Goal: Task Accomplishment & Management: Complete application form

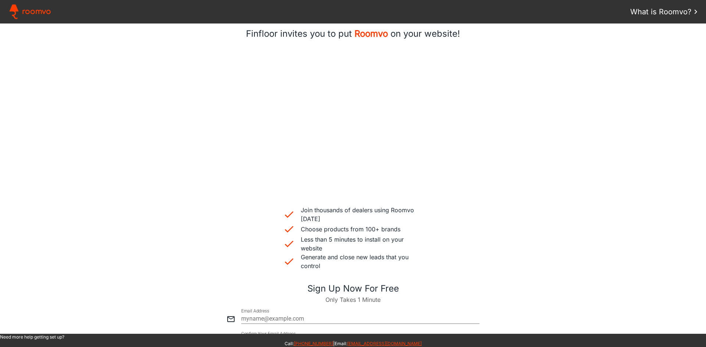
scroll to position [110, 0]
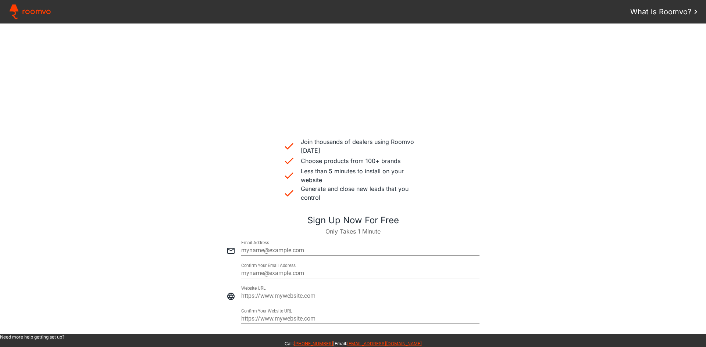
click at [258, 244] on div at bounding box center [360, 242] width 238 height 7
paste paper-input "[PERSON_NAME][EMAIL_ADDRESS][DOMAIN_NAME]"
type input "[PERSON_NAME][EMAIL_ADDRESS][DOMAIN_NAME]"
type paper-input "[PERSON_NAME][EMAIL_ADDRESS][DOMAIN_NAME]"
click at [274, 269] on input "email" at bounding box center [360, 273] width 238 height 9
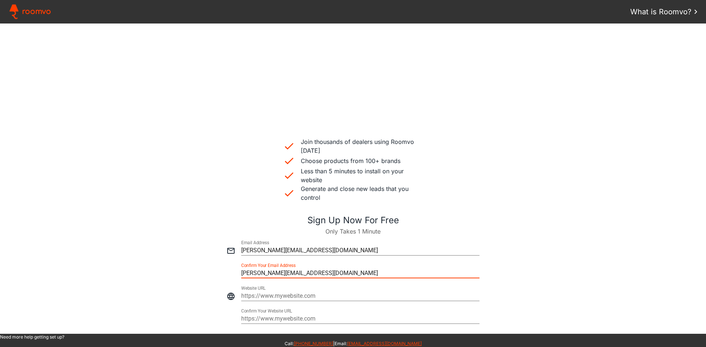
drag, startPoint x: 335, startPoint y: 272, endPoint x: 182, endPoint y: 266, distance: 153.0
click at [153, 271] on div at bounding box center [352, 270] width 691 height 23
type input "[PERSON_NAME][EMAIL_ADDRESS][DOMAIN_NAME]"
type paper-input "[PERSON_NAME][EMAIL_ADDRESS][DOMAIN_NAME]"
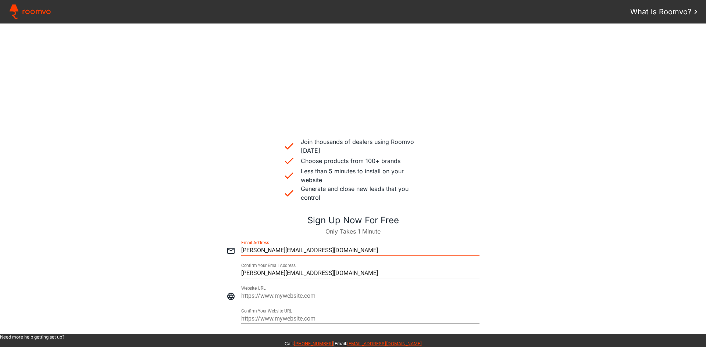
drag, startPoint x: 330, startPoint y: 248, endPoint x: 34, endPoint y: 247, distance: 295.9
click at [34, 252] on div at bounding box center [352, 247] width 691 height 23
type input "https://"
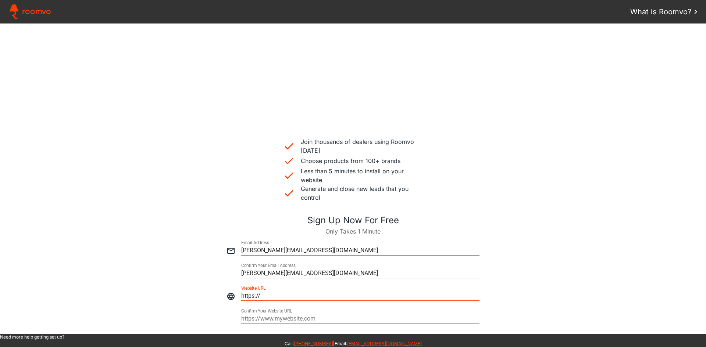
click at [267, 297] on input "https://" at bounding box center [360, 296] width 238 height 9
drag, startPoint x: 322, startPoint y: 249, endPoint x: 187, endPoint y: 239, distance: 135.3
click at [194, 245] on div at bounding box center [352, 247] width 691 height 23
type input "felicia@finfloor.co.za"
type paper-input "felicia@finfloor.co.za"
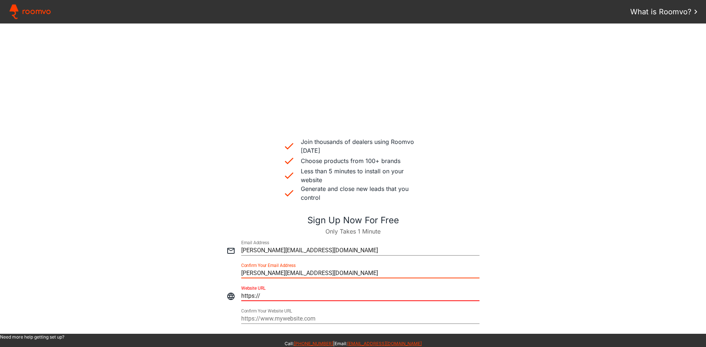
drag, startPoint x: 304, startPoint y: 272, endPoint x: 207, endPoint y: 263, distance: 97.4
click at [207, 265] on div at bounding box center [352, 270] width 691 height 23
type input "felicia@finfloor.co.za"
type paper-input "felicia@finfloor.co.za"
drag, startPoint x: 263, startPoint y: 294, endPoint x: 207, endPoint y: 290, distance: 56.0
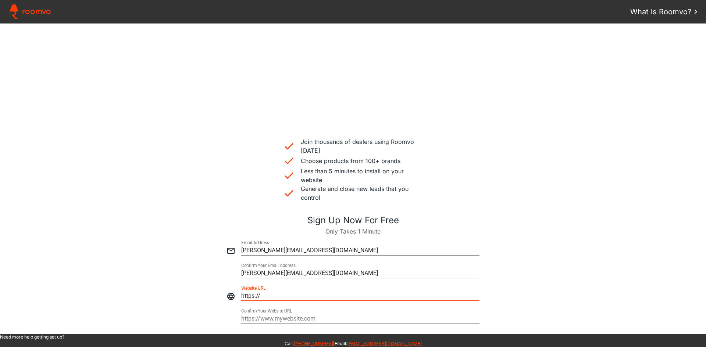
click at [201, 291] on div at bounding box center [352, 293] width 691 height 23
paste input "leighannes.co.za/"
type input "[URL][DOMAIN_NAME]"
type paper-input "[URL][DOMAIN_NAME]"
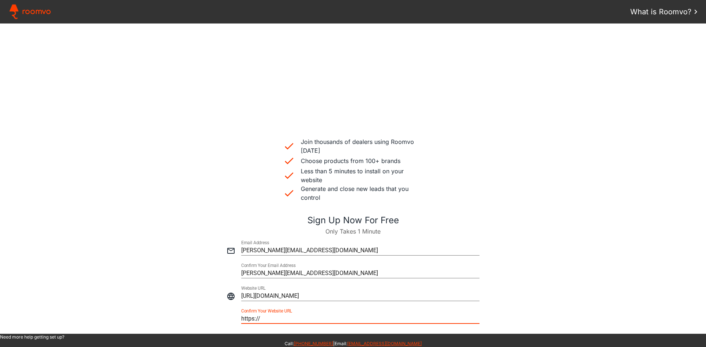
click at [316, 312] on div at bounding box center [360, 310] width 238 height 7
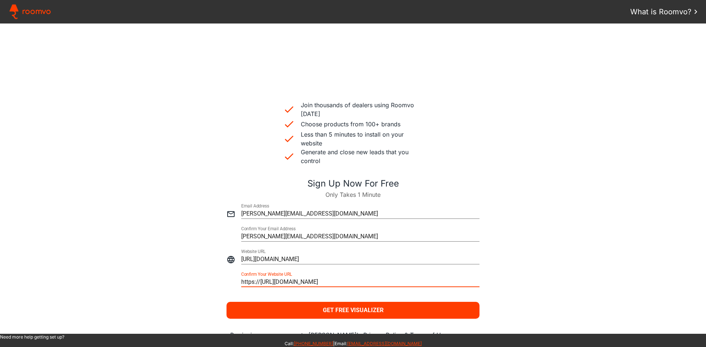
drag, startPoint x: 332, startPoint y: 281, endPoint x: 86, endPoint y: 277, distance: 246.3
click at [86, 277] on div at bounding box center [352, 279] width 691 height 23
type input "[URL][DOMAIN_NAME]"
type paper-input "[URL][DOMAIN_NAME]"
click at [379, 305] on paper-button "Get Free Visualizer" at bounding box center [352, 310] width 253 height 17
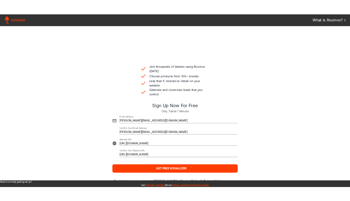
scroll to position [0, 0]
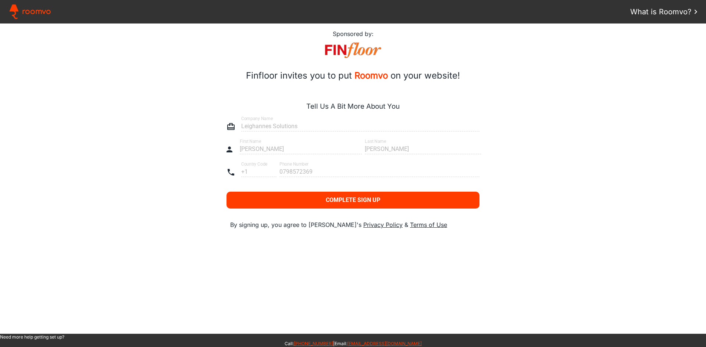
click at [273, 129] on div at bounding box center [352, 123] width 691 height 23
click at [269, 150] on div at bounding box center [352, 146] width 691 height 23
click at [304, 173] on div at bounding box center [352, 168] width 691 height 23
click at [340, 123] on div at bounding box center [352, 123] width 691 height 23
drag, startPoint x: 361, startPoint y: 127, endPoint x: 371, endPoint y: 135, distance: 13.4
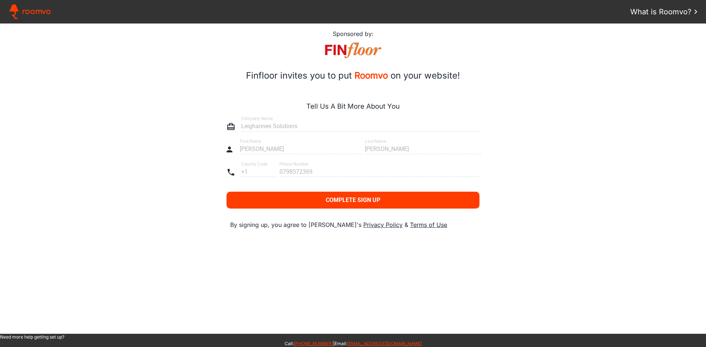
click at [366, 131] on div at bounding box center [352, 123] width 691 height 23
drag, startPoint x: 382, startPoint y: 144, endPoint x: 384, endPoint y: 153, distance: 8.7
click at [383, 146] on div at bounding box center [352, 146] width 691 height 23
click at [361, 155] on div at bounding box center [352, 146] width 691 height 23
click at [373, 148] on div at bounding box center [352, 146] width 691 height 23
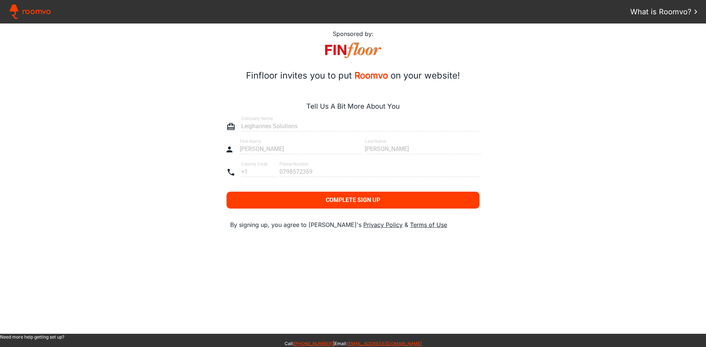
click at [379, 150] on div at bounding box center [352, 146] width 691 height 23
click at [299, 129] on div at bounding box center [352, 123] width 691 height 23
drag, startPoint x: 272, startPoint y: 125, endPoint x: 137, endPoint y: 101, distance: 136.4
click at [269, 125] on div at bounding box center [352, 123] width 691 height 23
click at [247, 171] on div at bounding box center [352, 168] width 691 height 23
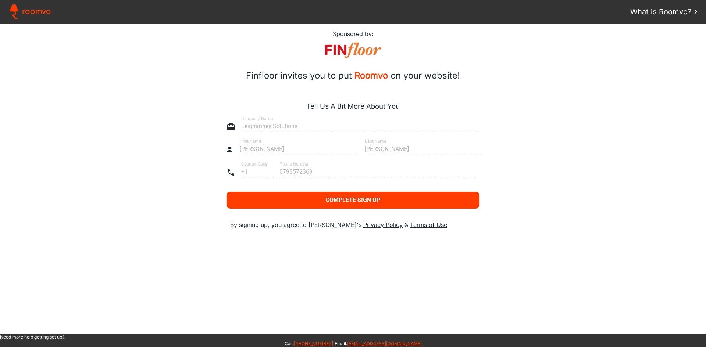
click at [233, 172] on iron-icon at bounding box center [230, 172] width 9 height 9
click at [227, 128] on iron-icon at bounding box center [230, 126] width 9 height 9
click at [233, 124] on iron-icon at bounding box center [230, 126] width 9 height 9
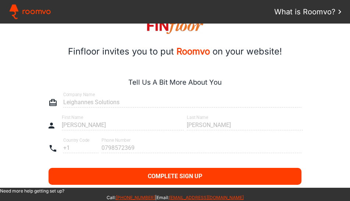
scroll to position [37, 0]
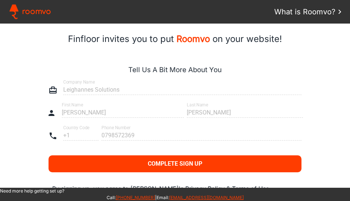
click at [75, 83] on div at bounding box center [174, 86] width 335 height 23
click at [75, 88] on div at bounding box center [174, 86] width 335 height 23
click at [75, 89] on div at bounding box center [174, 86] width 335 height 23
click at [111, 84] on div at bounding box center [174, 86] width 335 height 23
drag, startPoint x: 117, startPoint y: 85, endPoint x: 140, endPoint y: 95, distance: 24.7
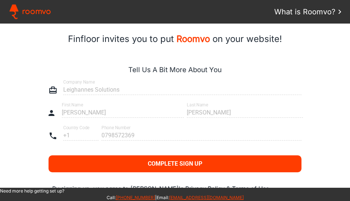
click at [121, 88] on div at bounding box center [174, 86] width 335 height 23
click at [143, 105] on div at bounding box center [174, 109] width 335 height 23
drag, startPoint x: 138, startPoint y: 115, endPoint x: 135, endPoint y: 116, distance: 4.0
click at [136, 116] on div at bounding box center [174, 109] width 335 height 23
click at [75, 122] on div at bounding box center [174, 132] width 335 height 23
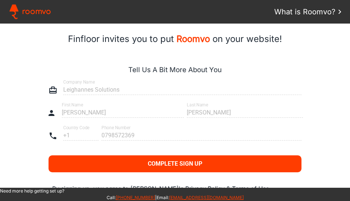
drag, startPoint x: 80, startPoint y: 132, endPoint x: 90, endPoint y: 132, distance: 9.9
click at [83, 132] on div at bounding box center [174, 132] width 335 height 23
click at [119, 135] on div at bounding box center [174, 132] width 335 height 23
drag, startPoint x: 119, startPoint y: 135, endPoint x: 140, endPoint y: 126, distance: 22.7
click at [124, 134] on div at bounding box center [174, 132] width 335 height 23
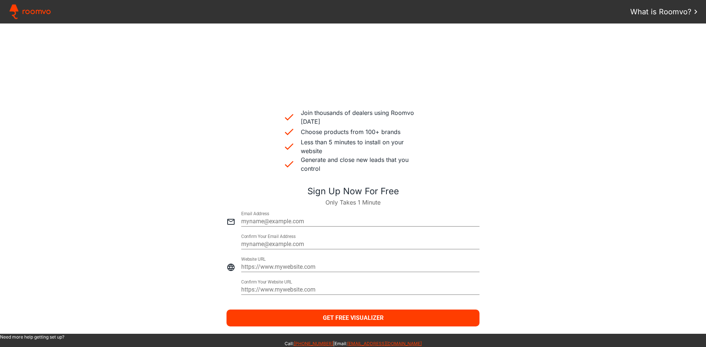
scroll to position [147, 0]
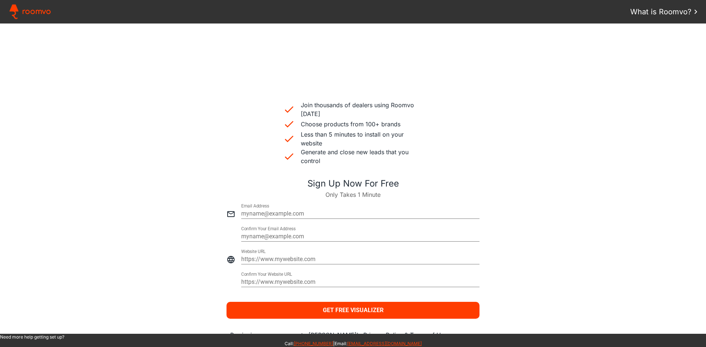
click at [253, 218] on div at bounding box center [360, 218] width 238 height 1
click at [268, 258] on input "https://" at bounding box center [360, 259] width 238 height 9
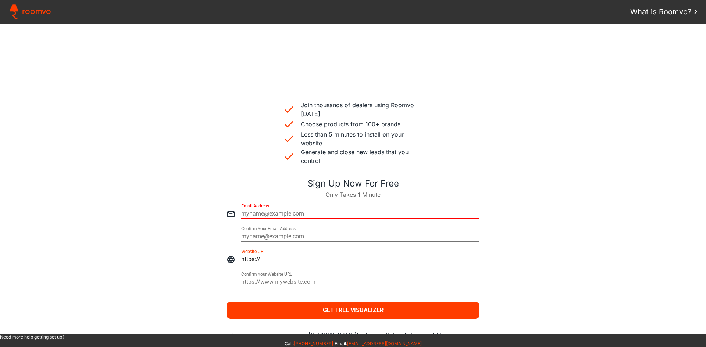
drag, startPoint x: 276, startPoint y: 261, endPoint x: 157, endPoint y: 261, distance: 118.7
click at [157, 261] on div at bounding box center [352, 256] width 691 height 23
type input "[URL][DOMAIN_NAME]"
type paper-input "[URL][DOMAIN_NAME]"
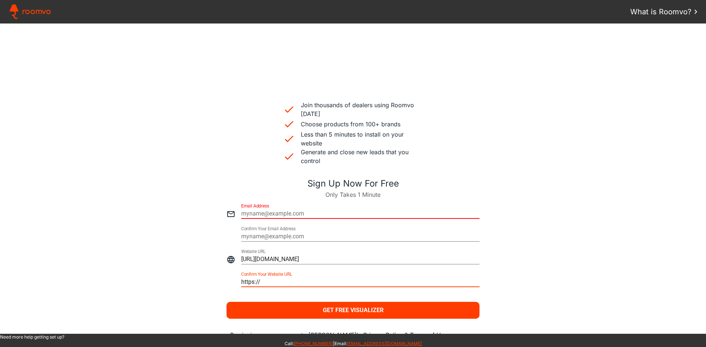
drag, startPoint x: 233, startPoint y: 280, endPoint x: 182, endPoint y: 279, distance: 51.1
click at [168, 279] on div at bounding box center [352, 279] width 691 height 23
type input "[URL][DOMAIN_NAME]"
type paper-input "[URL][DOMAIN_NAME]"
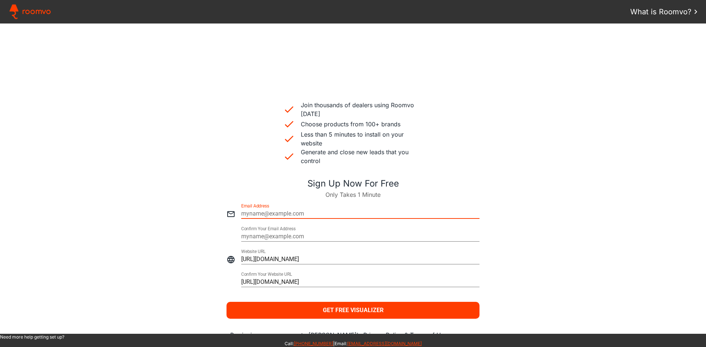
click at [275, 213] on input "email" at bounding box center [360, 214] width 238 height 9
drag, startPoint x: 308, startPoint y: 215, endPoint x: 216, endPoint y: 210, distance: 91.3
click at [216, 212] on div at bounding box center [352, 210] width 691 height 23
type input "[PERSON_NAME][EMAIL_ADDRESS][DOMAIN_NAME]"
type paper-input "[PERSON_NAME][EMAIL_ADDRESS][DOMAIN_NAME]"
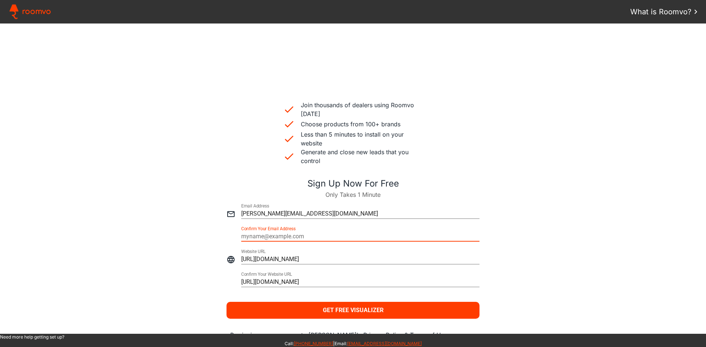
click at [260, 231] on div at bounding box center [360, 228] width 238 height 7
type input "[PERSON_NAME][EMAIL_ADDRESS][DOMAIN_NAME]"
type paper-input "[PERSON_NAME][EMAIL_ADDRESS][DOMAIN_NAME]"
click at [329, 305] on paper-button "Get Free Visualizer" at bounding box center [352, 310] width 253 height 17
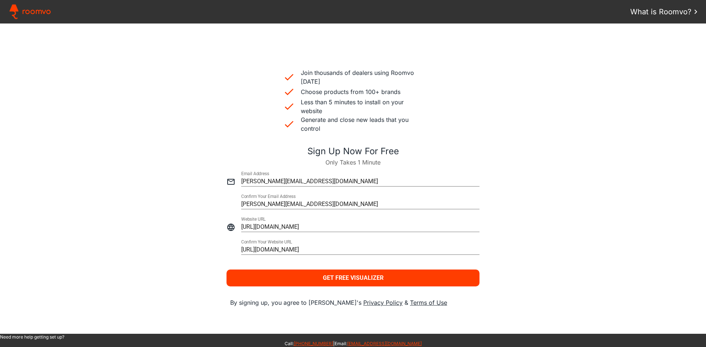
scroll to position [115, 0]
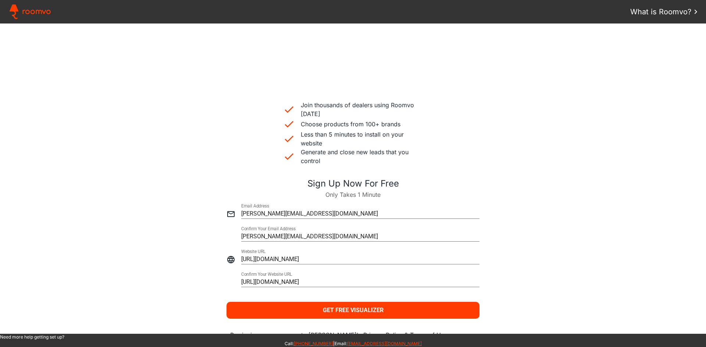
click at [313, 312] on paper-button "Get Free Visualizer" at bounding box center [352, 310] width 253 height 17
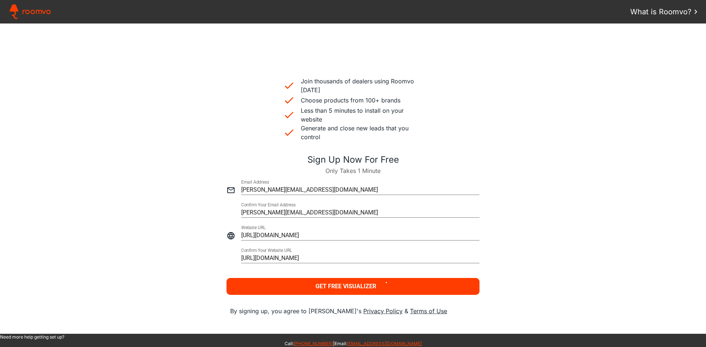
scroll to position [151, 0]
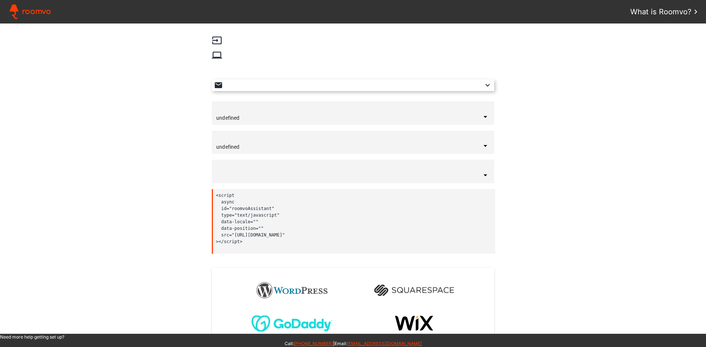
type input "[GEOGRAPHIC_DATA]"
type input "English"
type input "bottom-right"
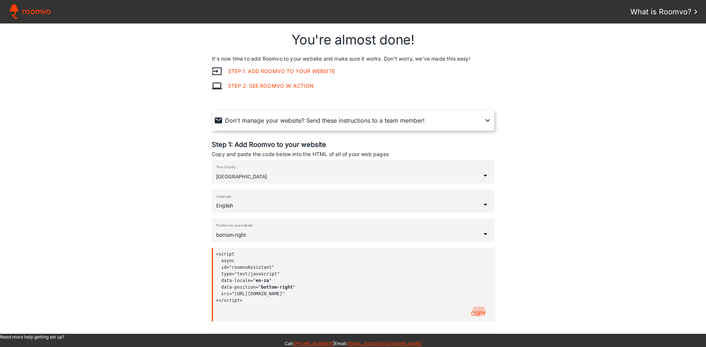
click at [0, 0] on slot "Copy" at bounding box center [0, 0] width 0 height 0
